Goal: Navigation & Orientation: Find specific page/section

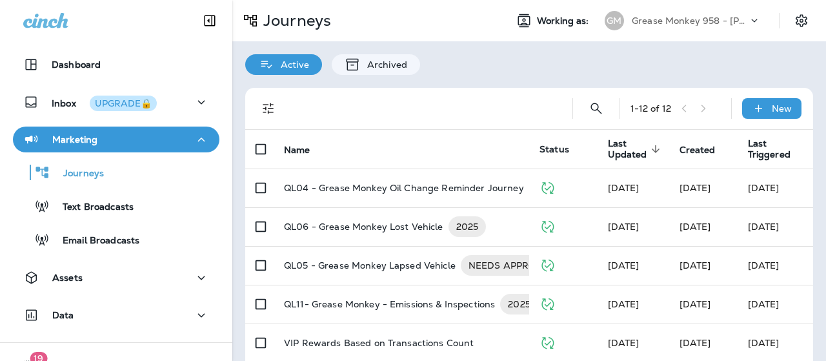
click at [752, 19] on use at bounding box center [755, 20] width 6 height 3
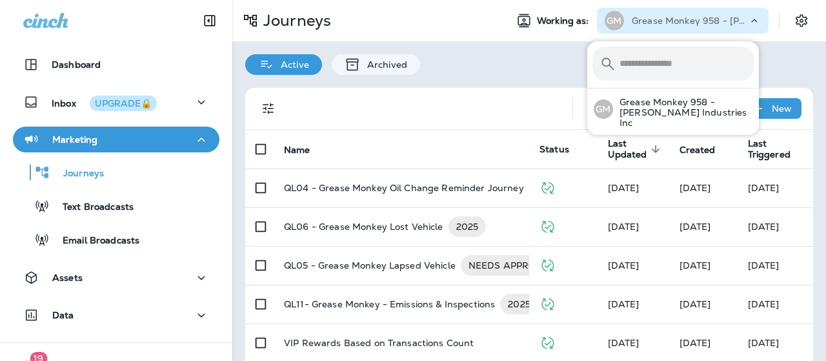
click at [748, 19] on icon at bounding box center [754, 20] width 13 height 13
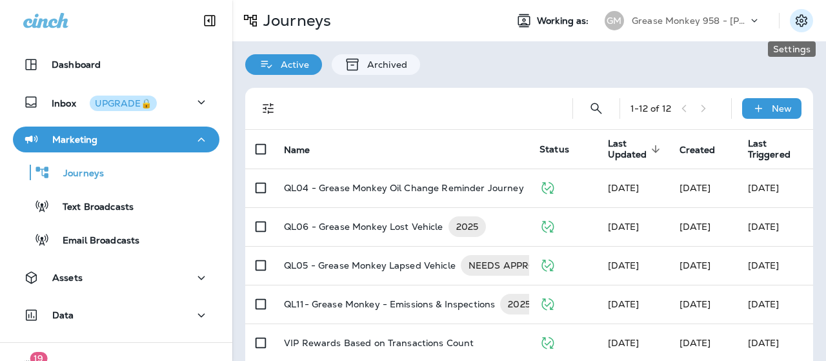
click at [795, 21] on icon "Settings" at bounding box center [801, 20] width 12 height 12
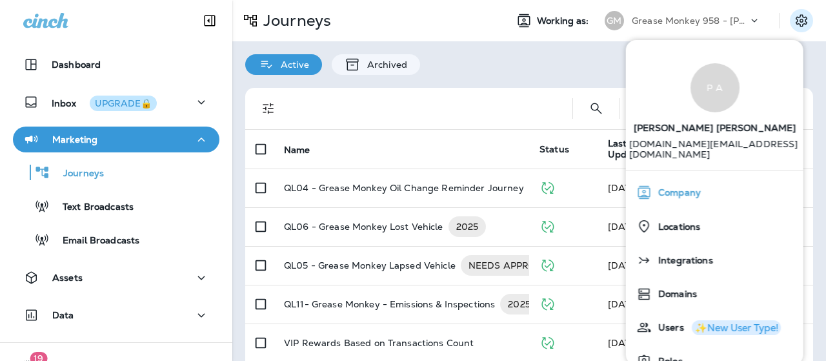
click at [671, 187] on span "Company" at bounding box center [676, 192] width 49 height 11
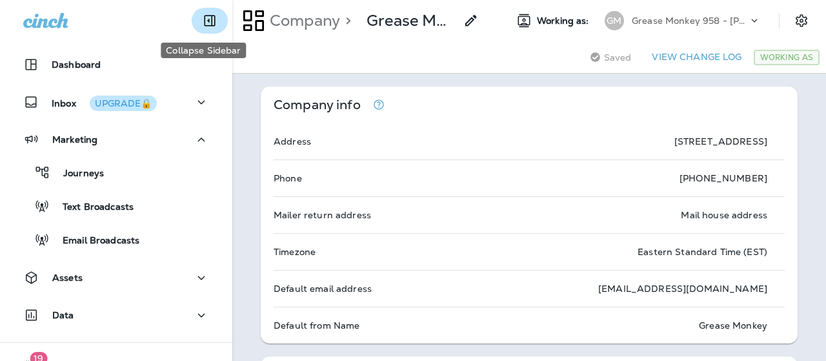
click at [203, 18] on icon "Collapse Sidebar" at bounding box center [209, 20] width 15 height 15
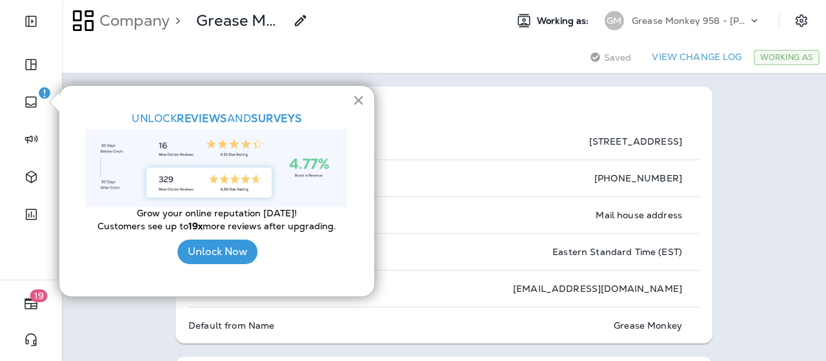
click at [359, 99] on button "×" at bounding box center [358, 100] width 12 height 21
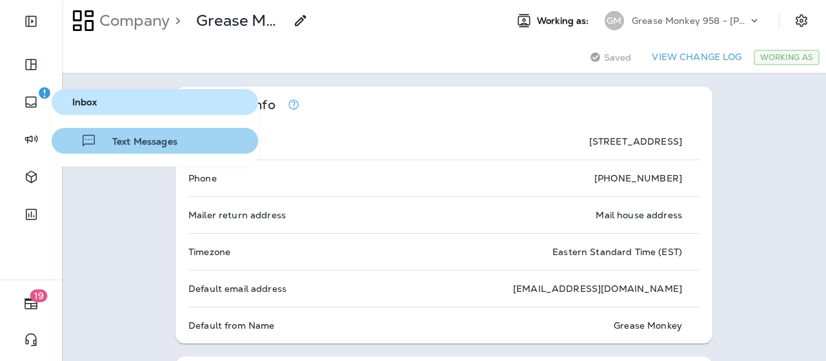
click at [135, 140] on span "Text Messages" at bounding box center [137, 142] width 81 height 12
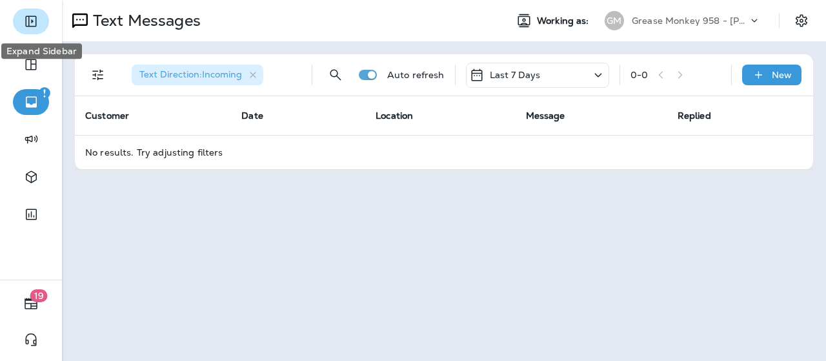
click at [35, 22] on icon "Expand Sidebar" at bounding box center [30, 21] width 11 height 11
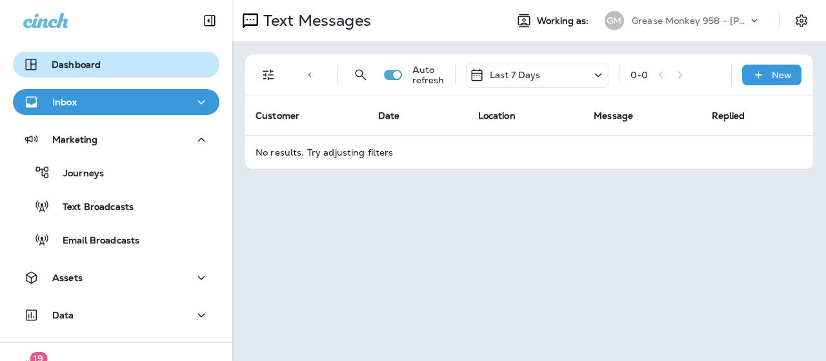
click at [87, 63] on p "Dashboard" at bounding box center [76, 64] width 49 height 10
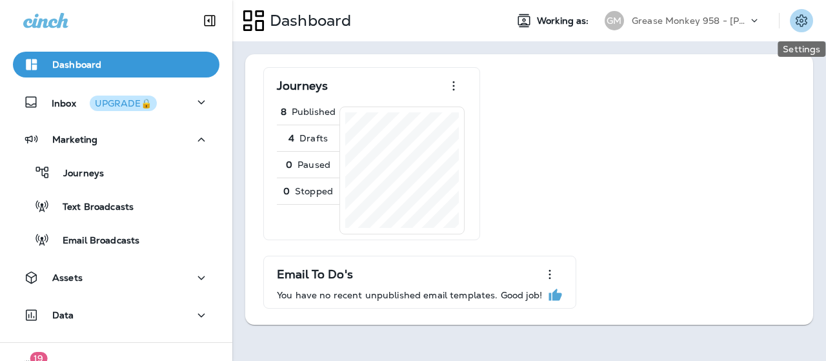
click at [801, 19] on icon "Settings" at bounding box center [801, 20] width 12 height 12
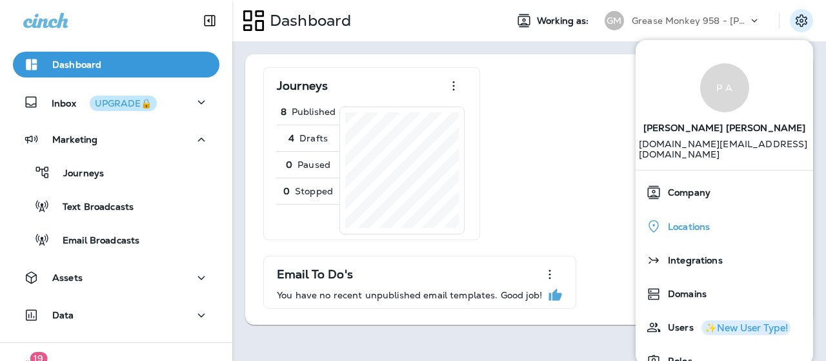
click at [699, 221] on span "Locations" at bounding box center [685, 226] width 48 height 11
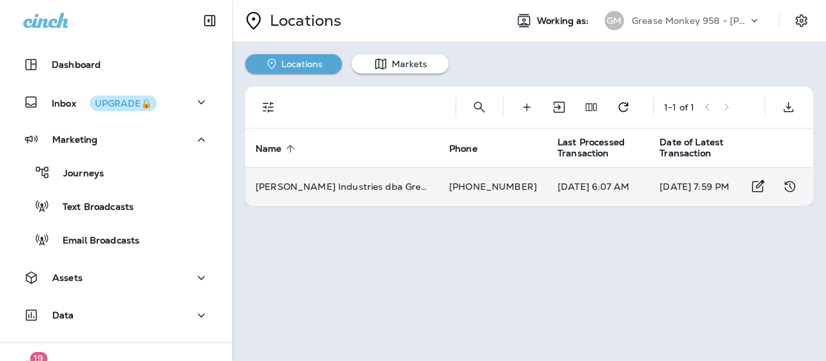
click at [710, 184] on td "[DATE] 7:59 PM" at bounding box center [700, 186] width 102 height 39
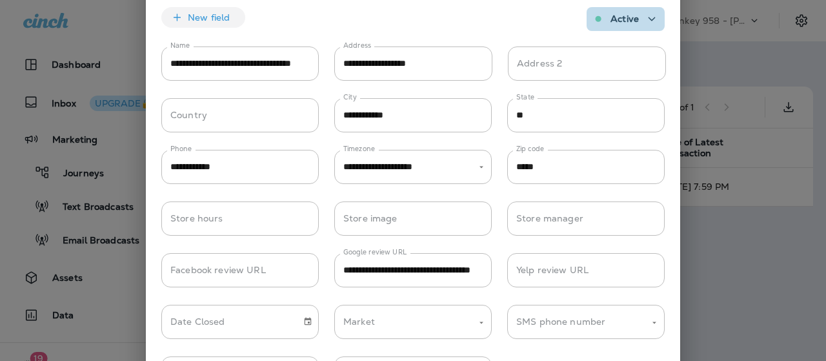
click at [648, 17] on icon "button" at bounding box center [651, 19] width 7 height 4
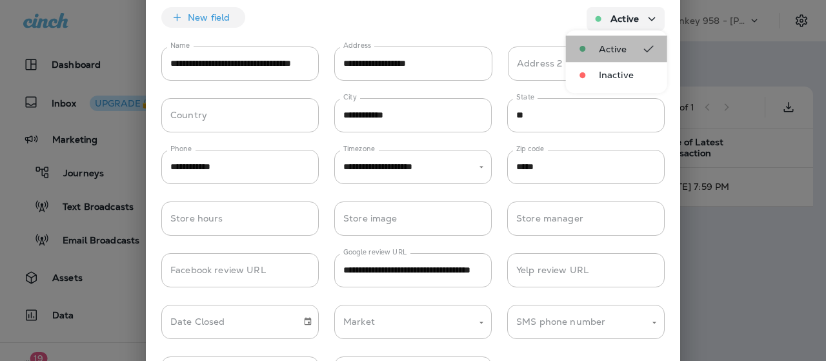
click at [616, 45] on span "Active" at bounding box center [613, 49] width 28 height 10
click at [814, 152] on div at bounding box center [413, 180] width 826 height 361
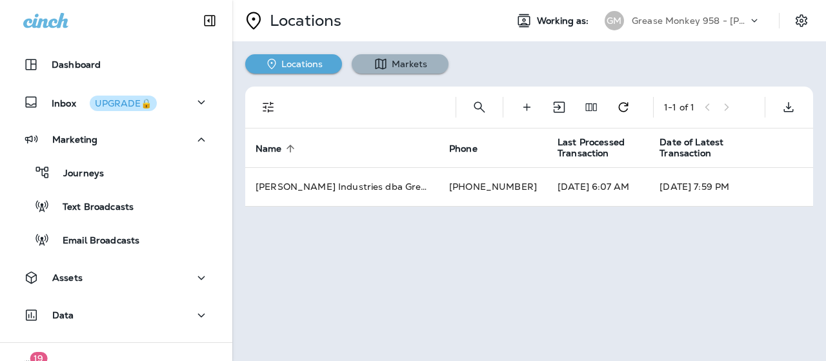
click at [401, 59] on button "Markets" at bounding box center [400, 63] width 97 height 19
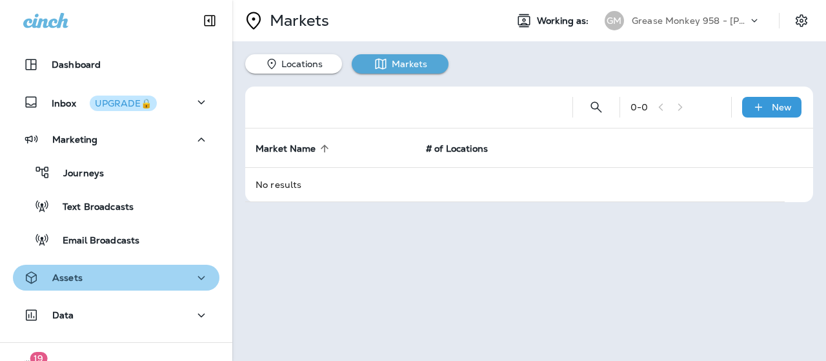
click at [198, 278] on icon "button" at bounding box center [201, 277] width 7 height 4
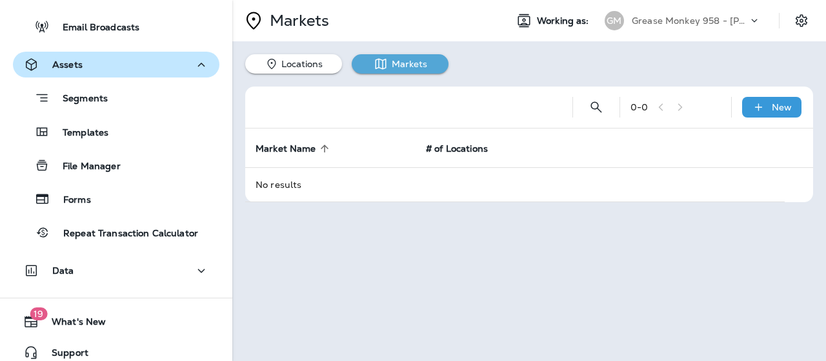
scroll to position [224, 0]
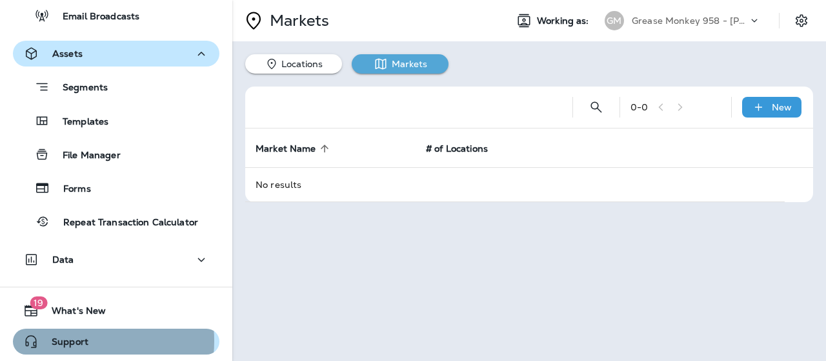
click at [72, 340] on span "Support" at bounding box center [64, 343] width 50 height 15
